Goal: Entertainment & Leisure: Consume media (video, audio)

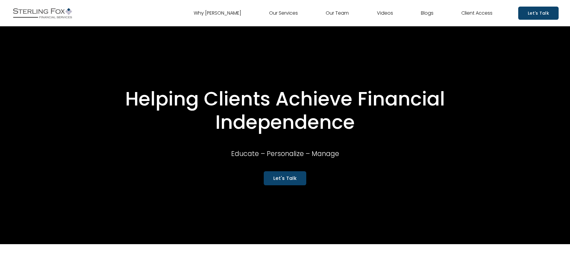
click at [385, 14] on link "Videos" at bounding box center [385, 13] width 16 height 10
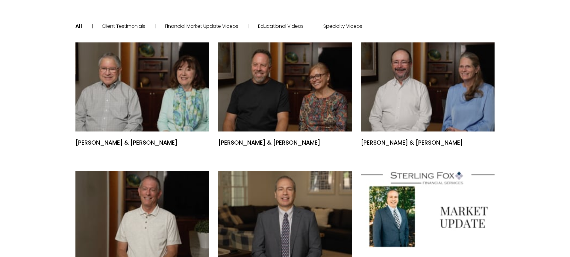
scroll to position [33, 0]
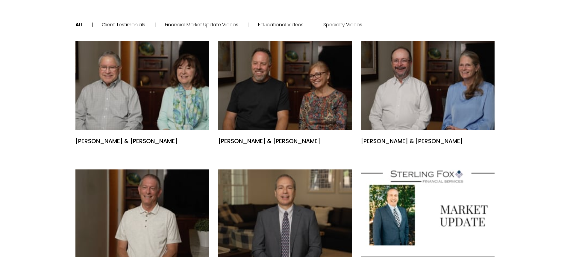
click at [137, 24] on link "Client Testimonials" at bounding box center [123, 24] width 43 height 7
